Goal: Transaction & Acquisition: Purchase product/service

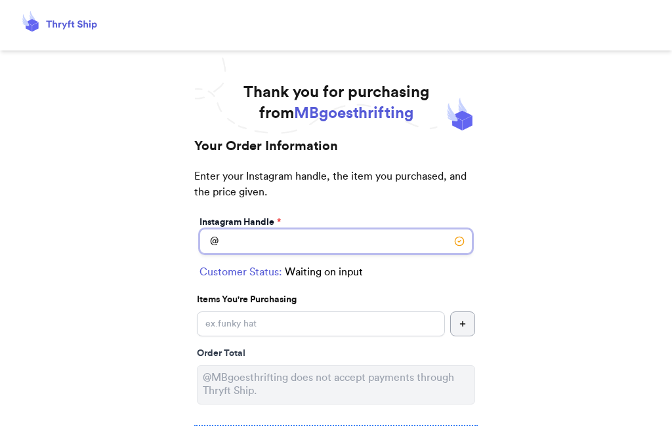
click at [279, 235] on input "Instagram Handle *" at bounding box center [335, 241] width 273 height 25
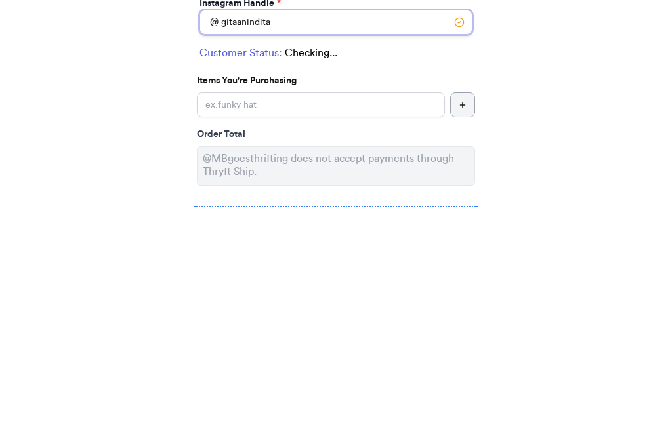
type input "gitaanindita"
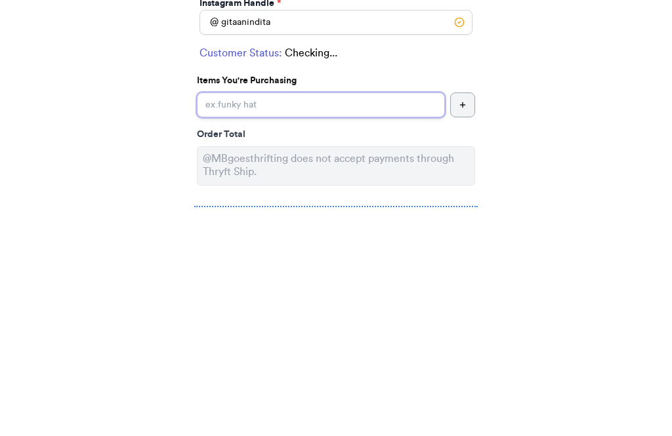
click at [321, 312] on input "Instagram Handle *" at bounding box center [321, 324] width 248 height 25
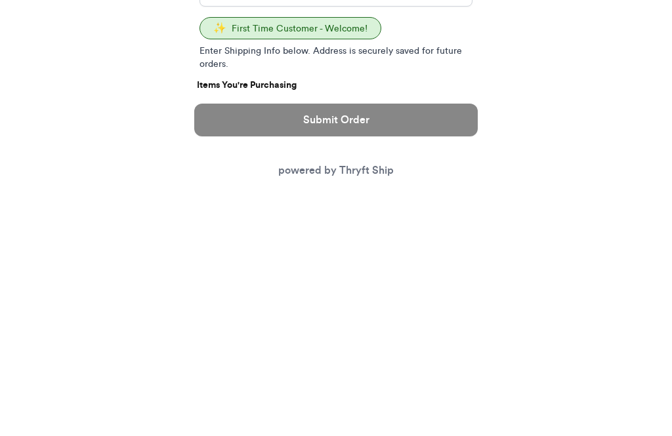
type input "Vintage Oshkosh pink striped set 24M"
click at [461, 344] on button "button" at bounding box center [462, 356] width 25 height 25
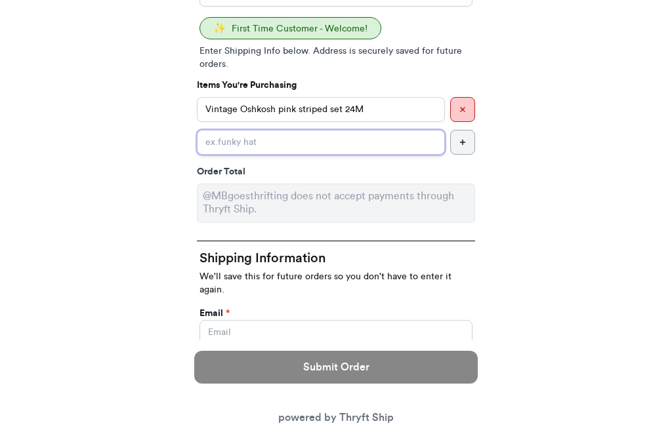
click at [384, 139] on input "Instagram Handle *" at bounding box center [321, 142] width 248 height 25
type input "Zara floral top and culottes set 2Y"
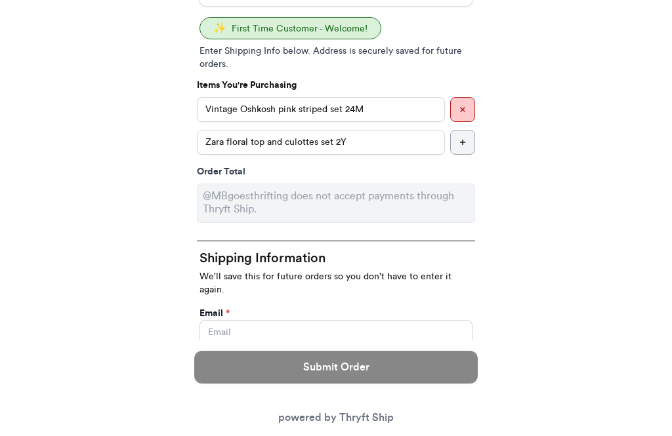
click at [468, 141] on button "button" at bounding box center [462, 142] width 25 height 25
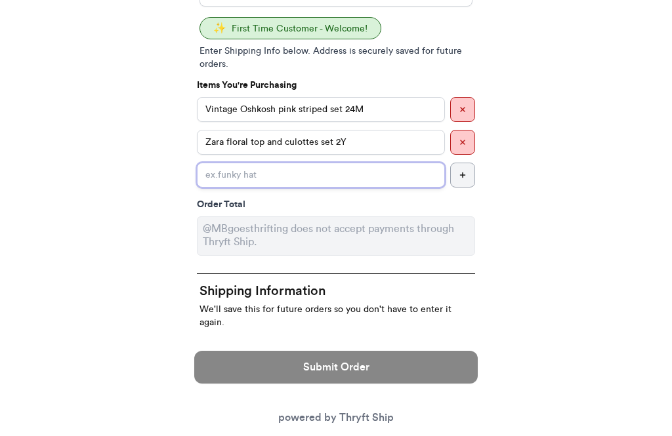
click at [304, 180] on input "Instagram Handle *" at bounding box center [321, 175] width 248 height 25
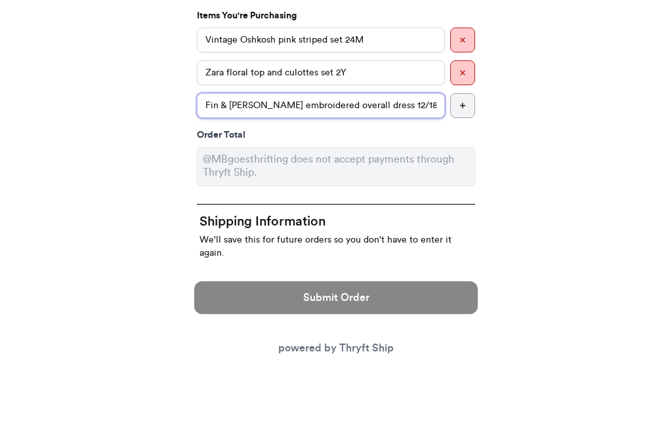
type input "Fin & [PERSON_NAME] embroidered overall dress 12/18"
click at [459, 171] on icon "button" at bounding box center [462, 175] width 8 height 8
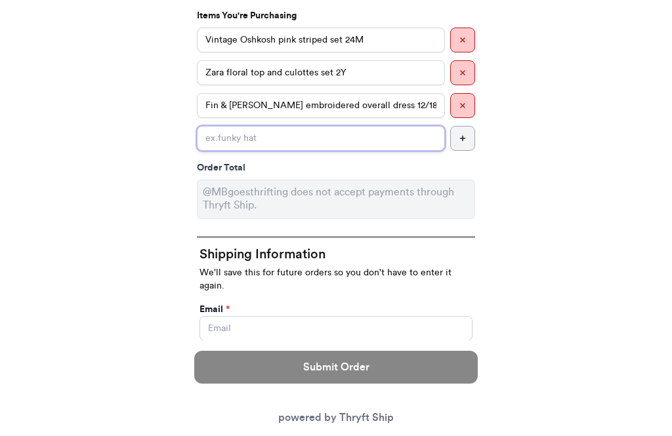
click at [403, 144] on input "Instagram Handle *" at bounding box center [321, 138] width 248 height 25
type input "Korean brand gingham balloon pants 6Y"
click at [462, 142] on button "button" at bounding box center [462, 138] width 25 height 25
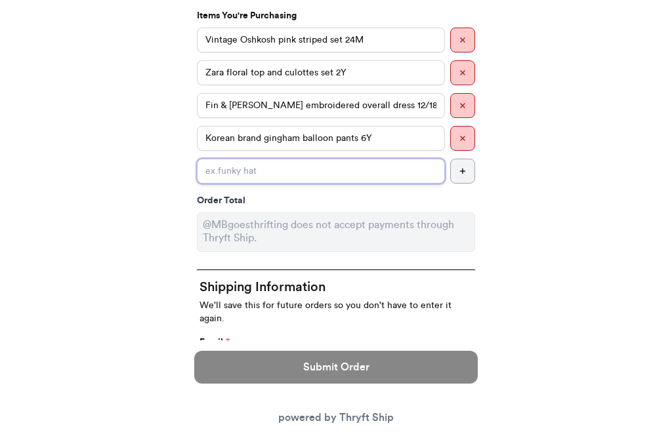
click at [358, 169] on input "Instagram Handle *" at bounding box center [321, 171] width 248 height 25
type input "Fostered Collection strawberry tee 6Y"
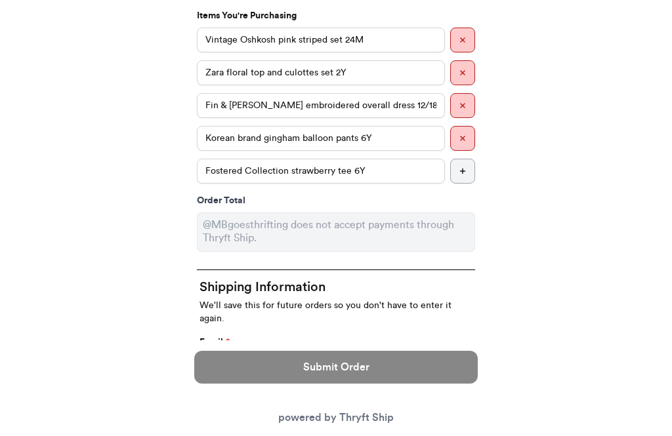
click at [468, 173] on button "button" at bounding box center [462, 171] width 25 height 25
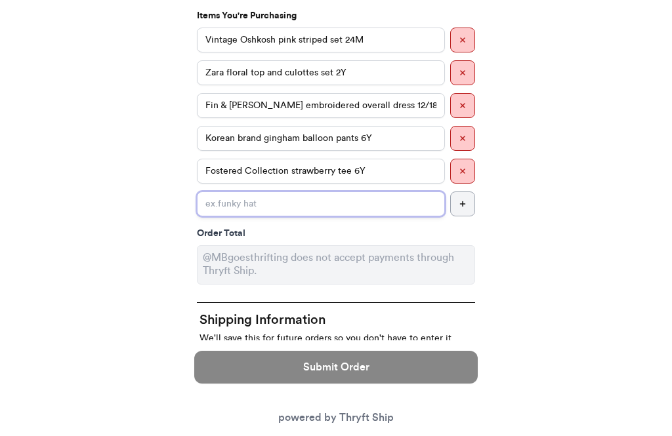
click at [397, 201] on input "Instagram Handle *" at bounding box center [321, 204] width 248 height 25
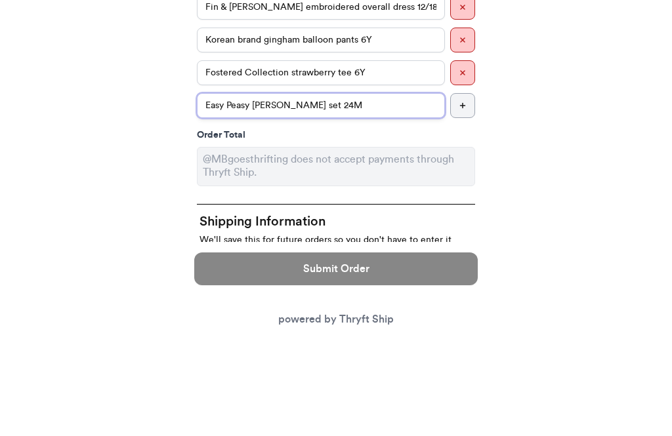
type input "Easy Peasy [PERSON_NAME] set 24M"
click at [468, 192] on button "button" at bounding box center [462, 204] width 25 height 25
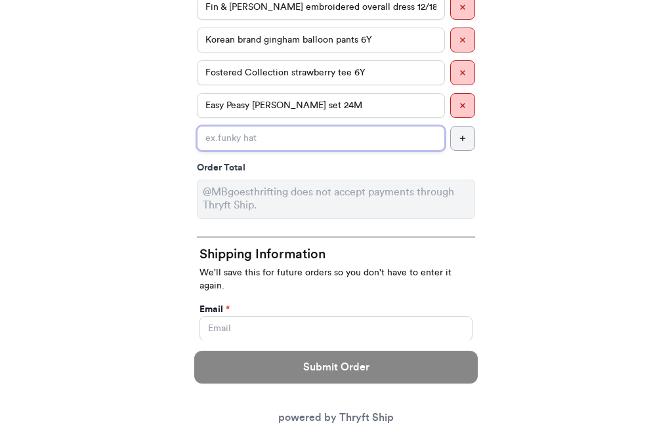
click at [215, 138] on input "Instagram Handle *" at bounding box center [321, 138] width 248 height 25
click at [285, 139] on input "Illoura the Label flowy" at bounding box center [321, 138] width 248 height 25
click at [284, 139] on input "Illoura the Label flowy" at bounding box center [321, 138] width 248 height 25
type input "Illoura the Label white blouse 3Y"
click at [460, 138] on line "button" at bounding box center [462, 138] width 5 height 0
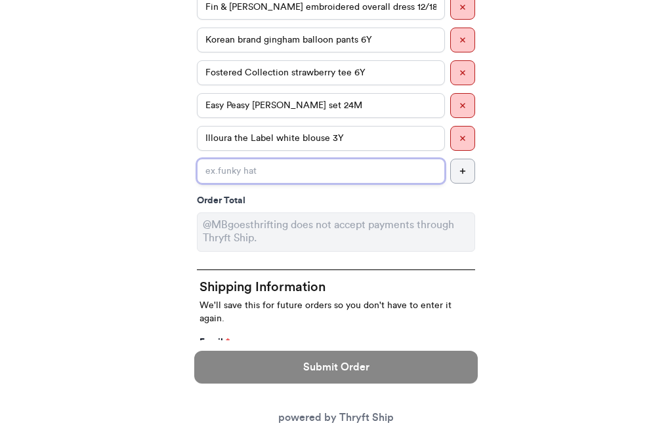
click at [397, 163] on input "Instagram Handle *" at bounding box center [321, 171] width 248 height 25
type input "Zara eyelet tank & QM striped bloomers 18/24"
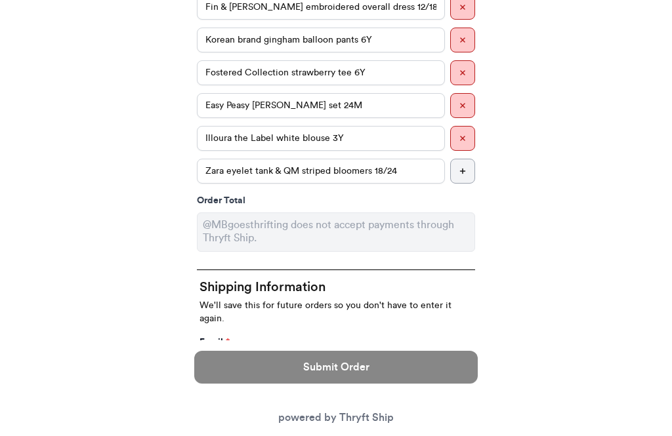
click at [459, 179] on button "button" at bounding box center [462, 171] width 25 height 25
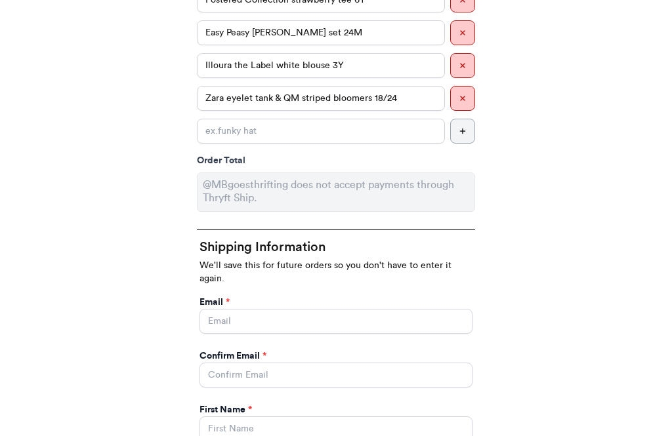
scroll to position [489, 0]
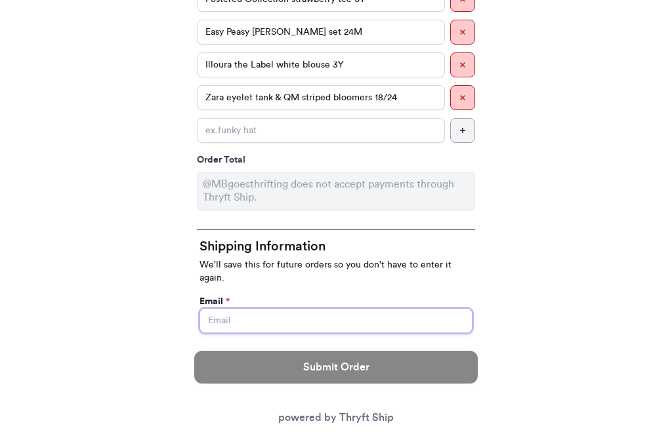
click at [432, 308] on input "Instagram Handle *" at bounding box center [335, 320] width 273 height 25
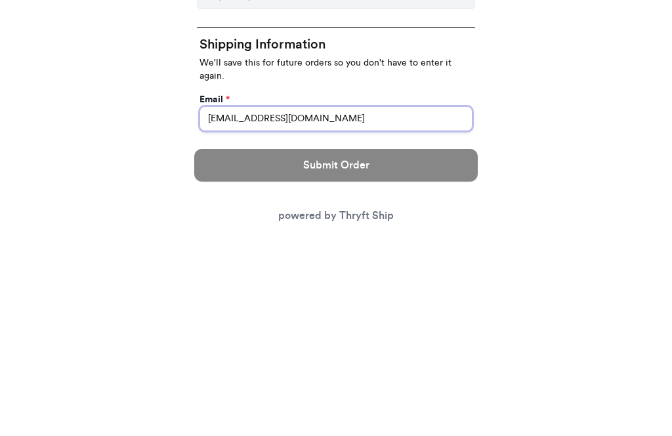
type input "[EMAIL_ADDRESS][DOMAIN_NAME]"
click at [385, 362] on input "Instagram Handle *" at bounding box center [335, 374] width 273 height 25
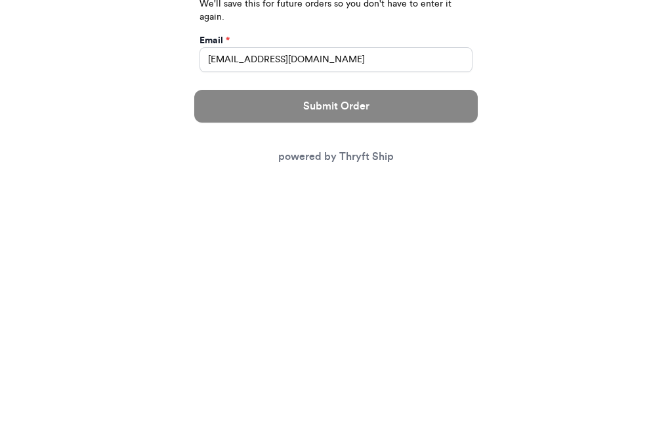
type input "[EMAIL_ADDRESS][DOMAIN_NAME]"
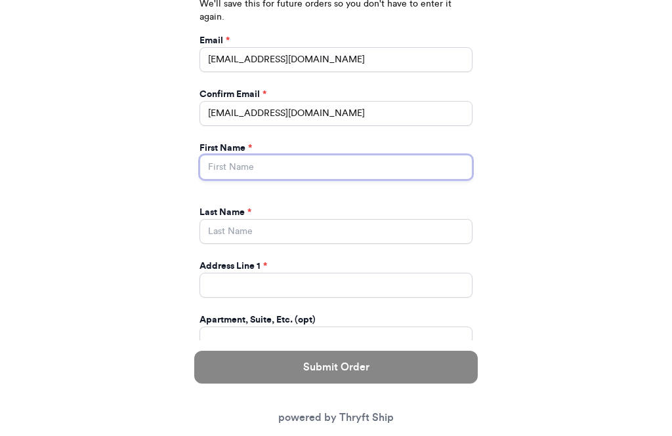
click at [415, 155] on input "Instagram Handle *" at bounding box center [335, 167] width 273 height 25
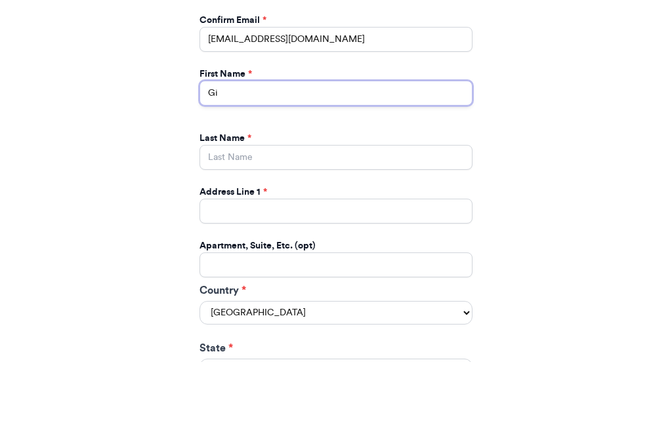
type input "[DEMOGRAPHIC_DATA]"
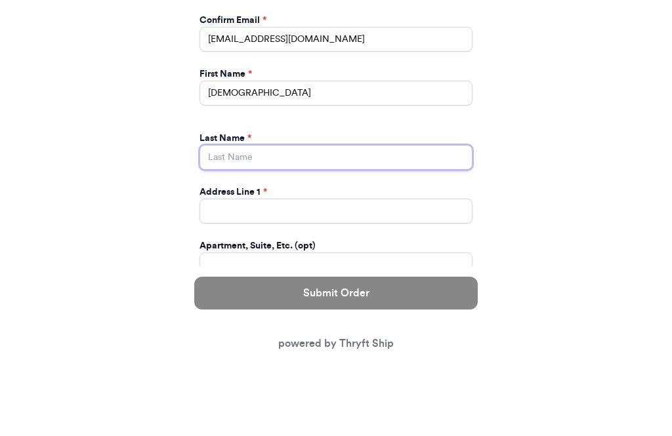
click at [339, 219] on input "Instagram Handle *" at bounding box center [335, 231] width 273 height 25
type input "[PERSON_NAME]"
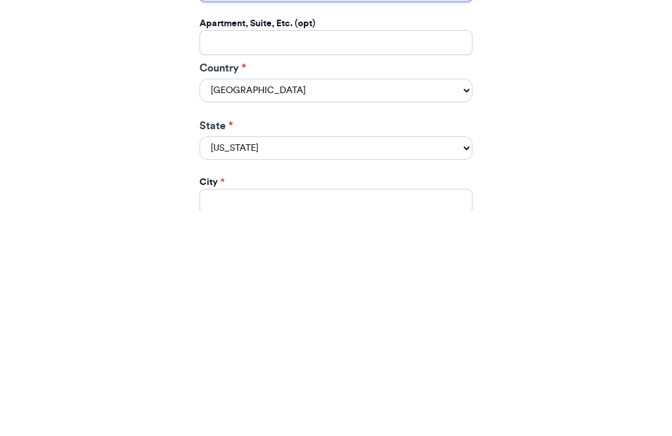
type input "[STREET_ADDRESS]"
click at [313, 361] on select "[US_STATE] [US_STATE] [US_STATE] [US_STATE] [US_STATE] [US_STATE] [US_STATE] [U…" at bounding box center [335, 373] width 273 height 24
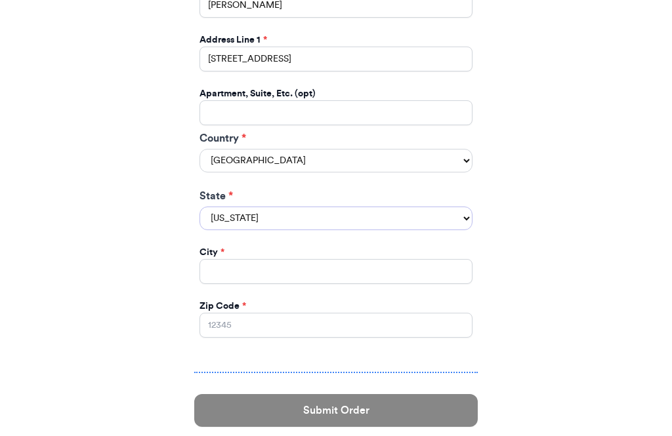
select select "HI"
click at [313, 259] on input "Instagram Handle *" at bounding box center [335, 271] width 273 height 25
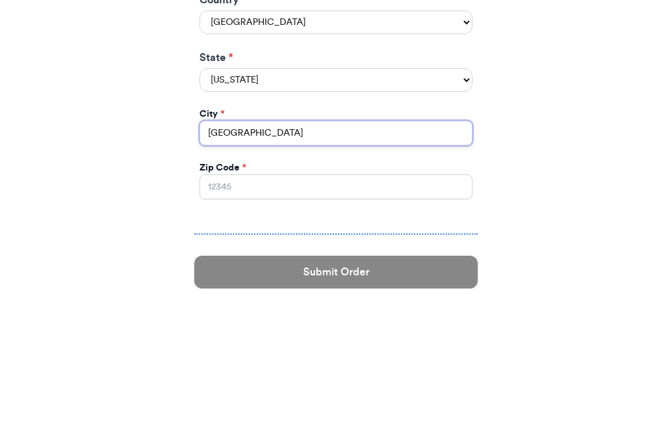
type input "[GEOGRAPHIC_DATA]"
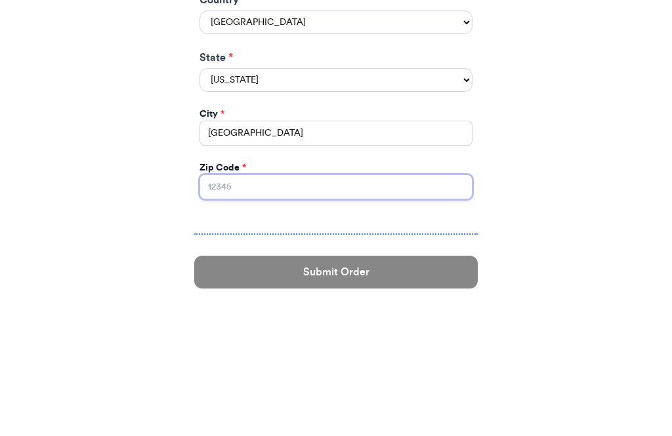
click at [376, 313] on input "Zip Code *" at bounding box center [335, 325] width 273 height 25
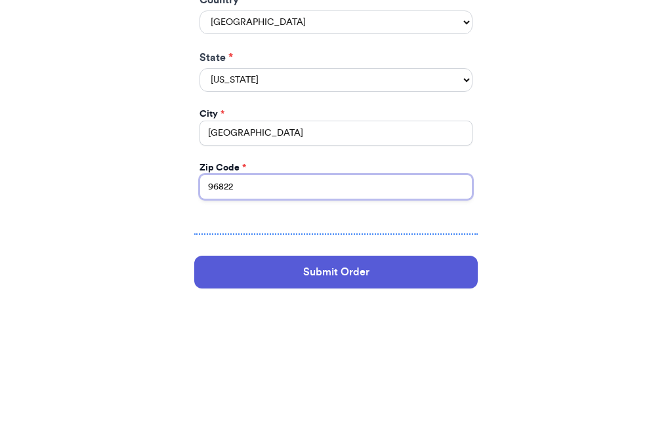
type input "96822"
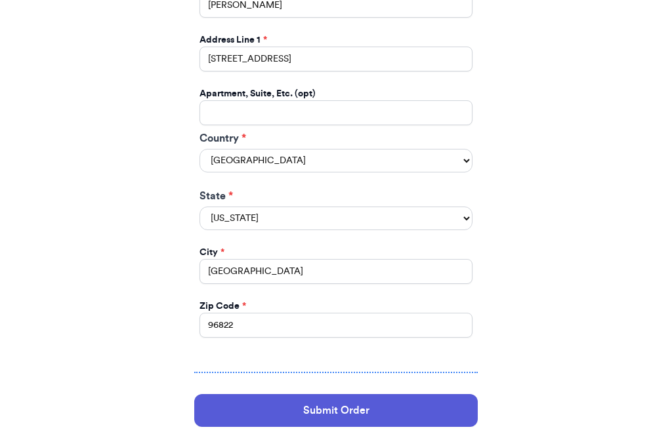
click at [390, 394] on button "Submit Order" at bounding box center [335, 410] width 283 height 33
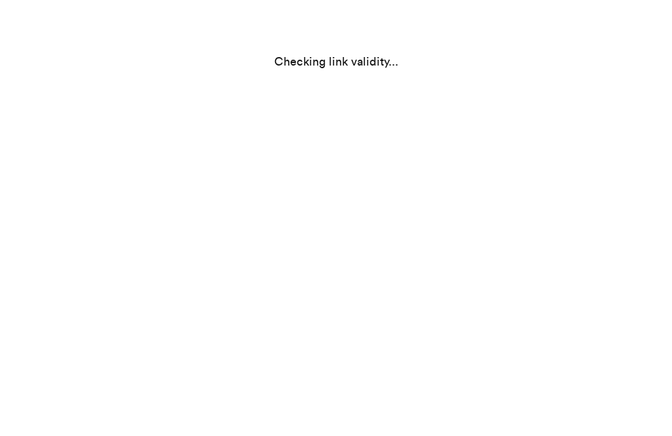
select select "HI"
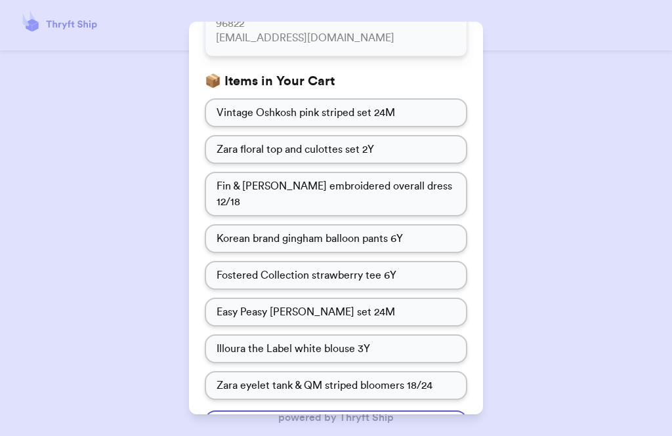
scroll to position [160, 0]
click at [380, 411] on button "Submit Order" at bounding box center [336, 424] width 262 height 26
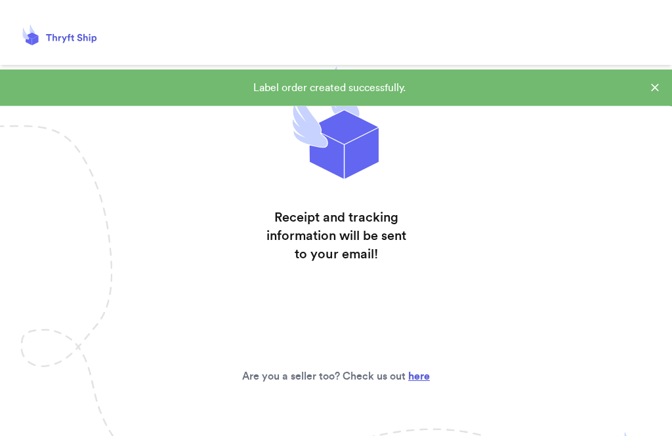
scroll to position [0, 0]
